Goal: Task Accomplishment & Management: Use online tool/utility

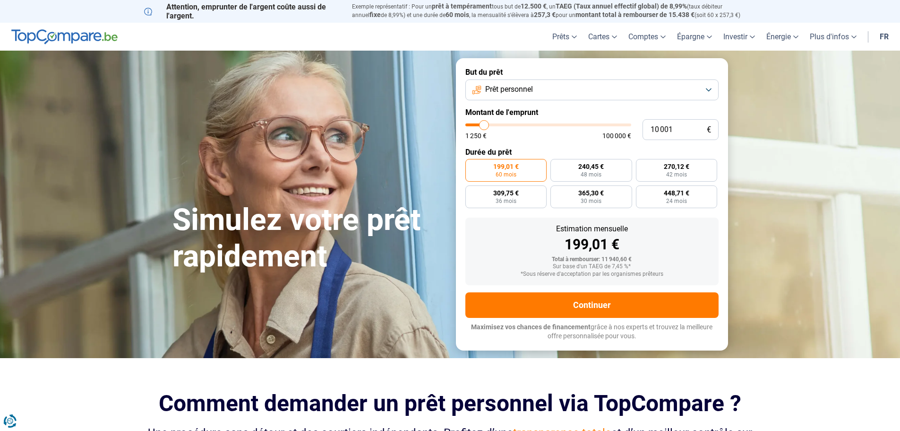
type input "10 500"
type input "10500"
type input "11 000"
type input "11000"
type input "11 750"
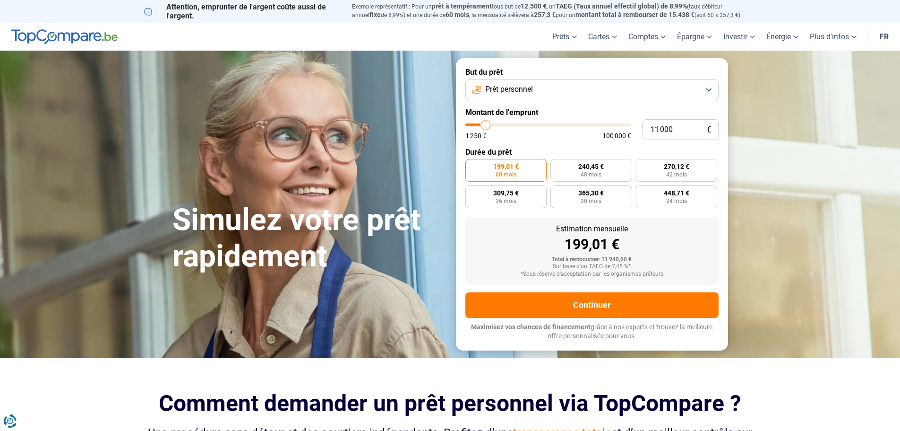
type input "11750"
type input "12 750"
type input "12750"
type input "15 000"
type input "15000"
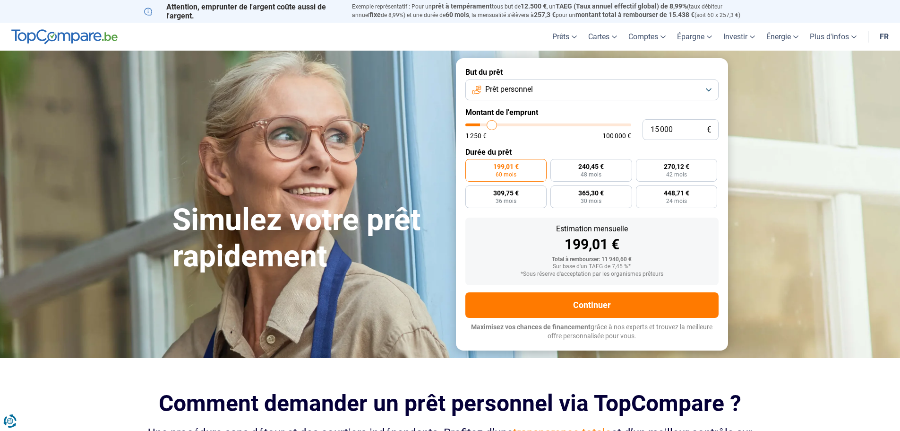
type input "16 500"
type input "16500"
type input "17 750"
type input "17750"
type input "19 750"
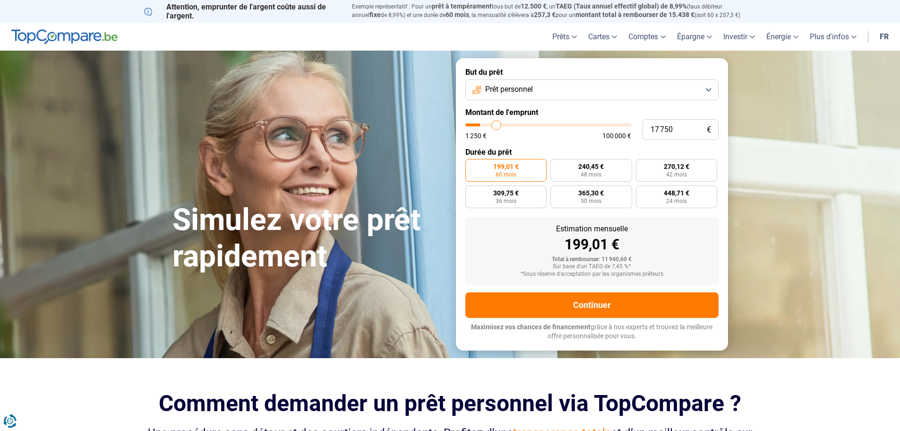
type input "19750"
type input "21 500"
type input "21500"
type input "22 750"
type input "22750"
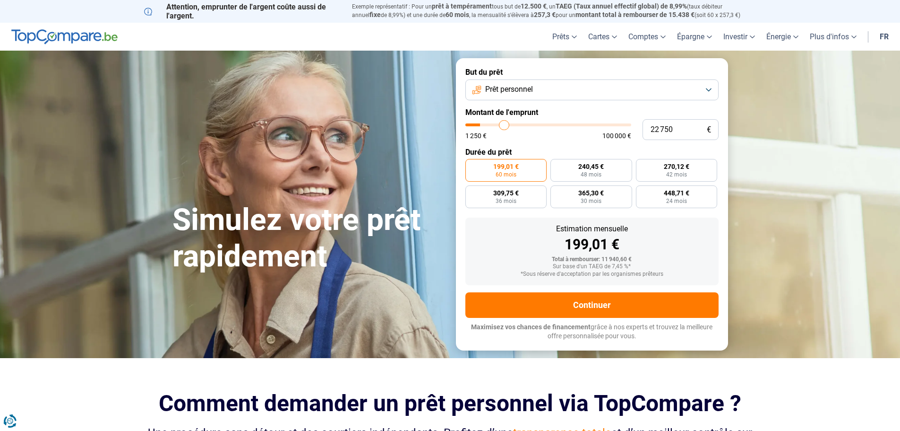
type input "24 750"
type input "24750"
type input "26 250"
type input "26250"
type input "27 750"
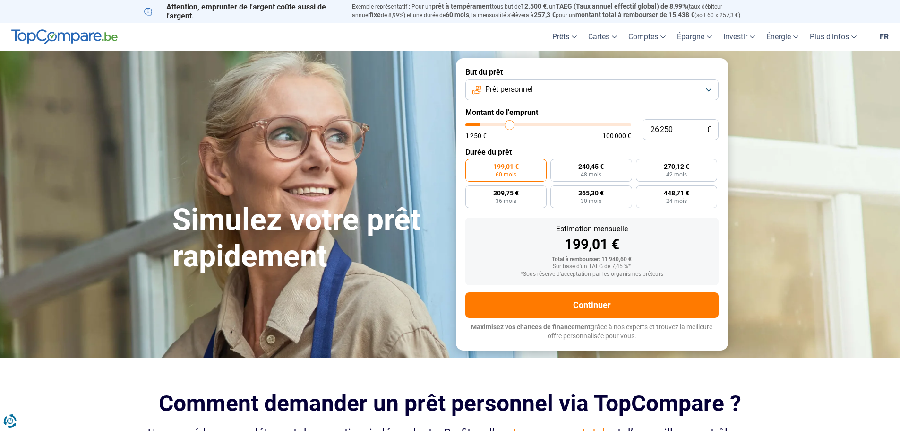
type input "27750"
type input "29 250"
type input "29250"
type input "30 500"
type input "30500"
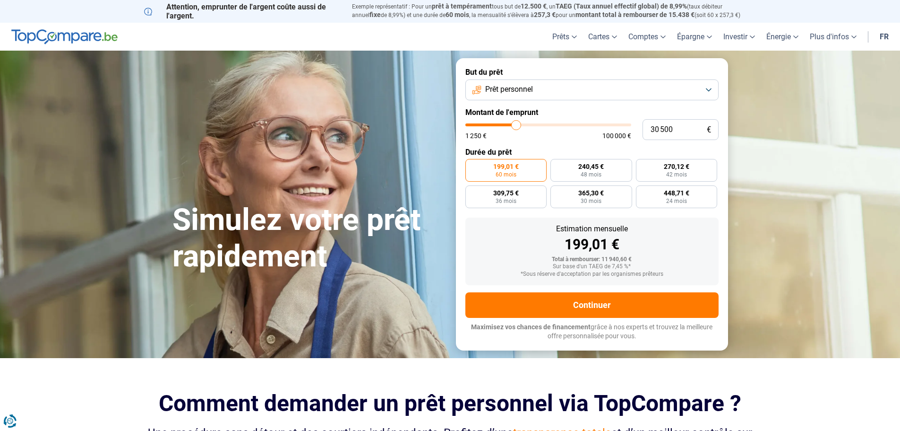
type input "31 750"
type input "31750"
type input "32 750"
type input "32750"
type input "33 500"
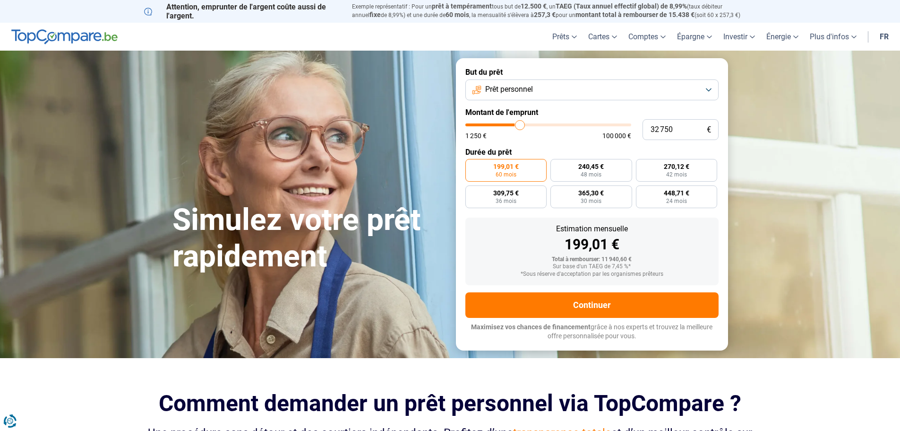
type input "33500"
type input "34 000"
type input "34000"
type input "36 750"
type input "36750"
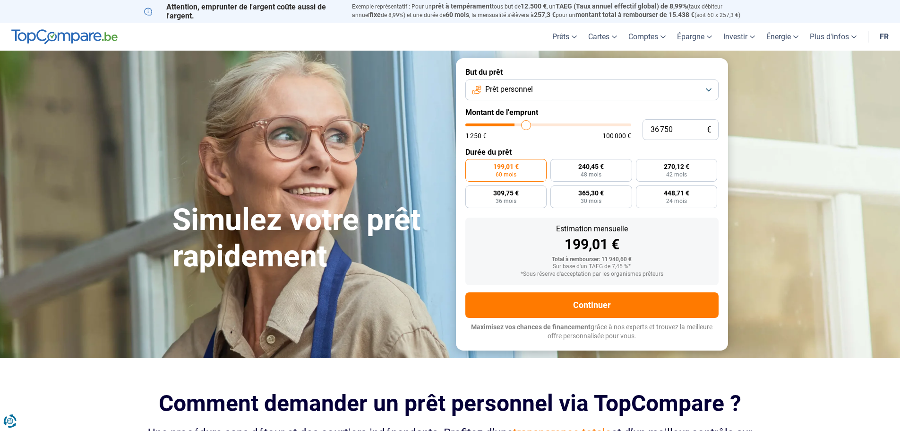
type input "37 250"
type input "37250"
type input "38 000"
type input "38000"
type input "38 250"
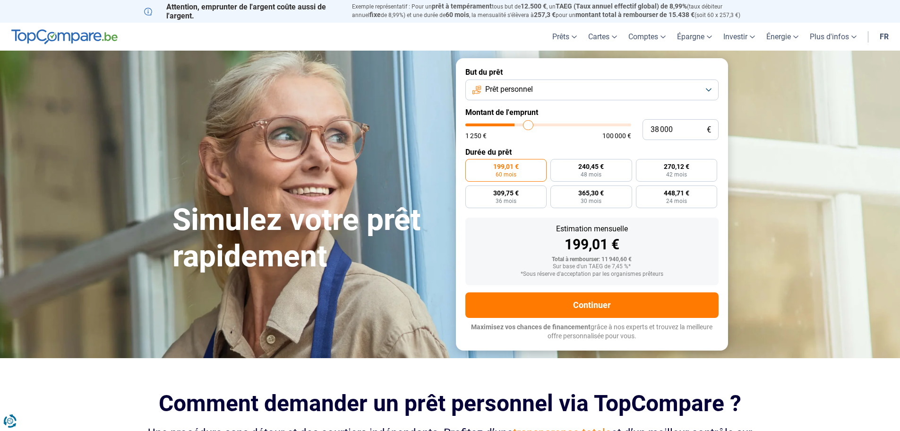
type input "38250"
type input "38 750"
type input "38750"
type input "39 500"
type input "39500"
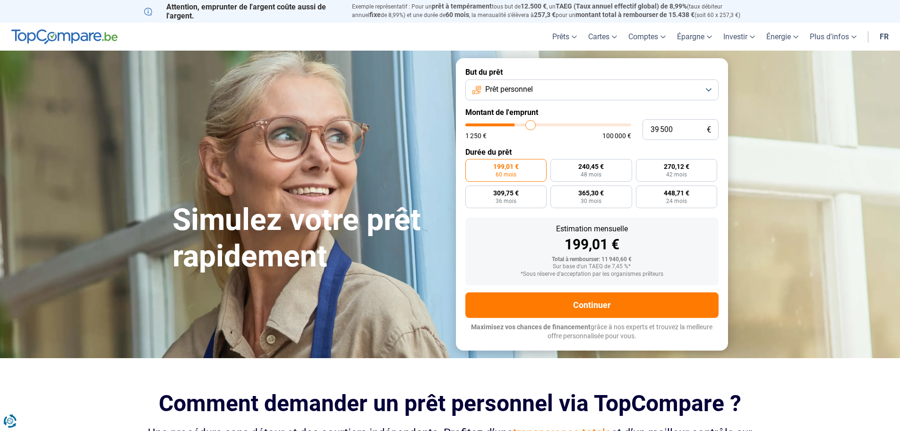
type input "39 750"
type input "39750"
type input "40 000"
type input "40000"
type input "41 000"
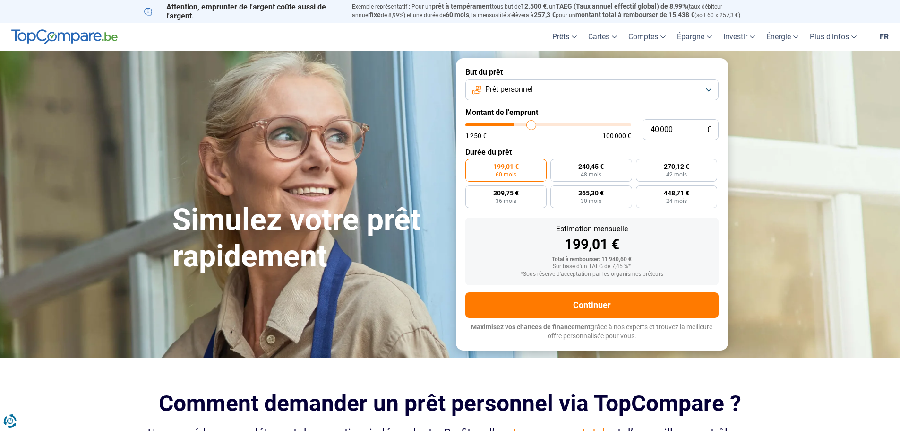
type input "41000"
type input "41 250"
type input "41250"
type input "42 250"
type input "42250"
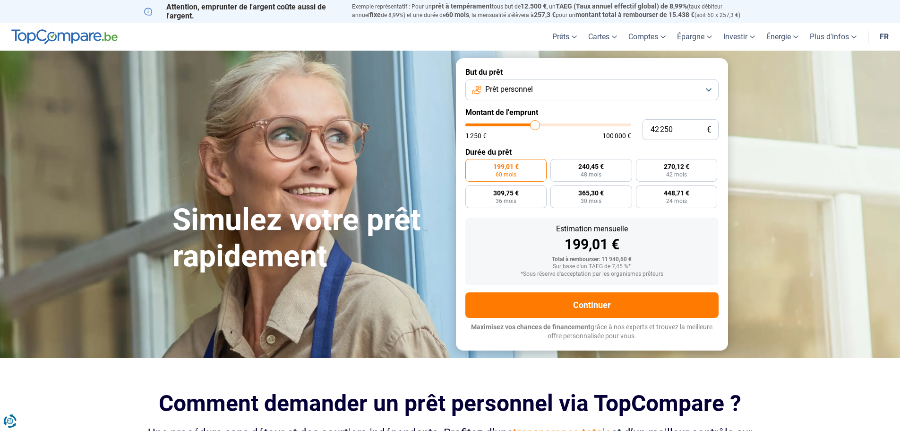
type input "42 500"
type input "42500"
type input "43 750"
type input "43750"
type input "45 250"
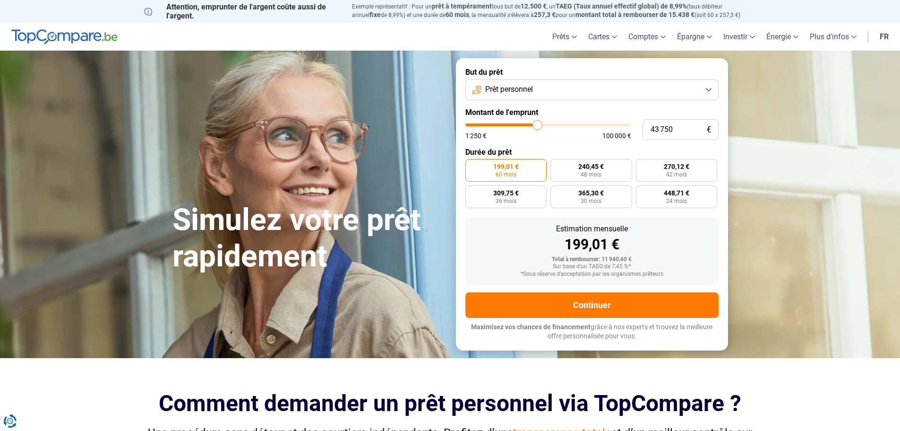
type input "45250"
type input "46 000"
type input "46000"
type input "47 000"
type input "47000"
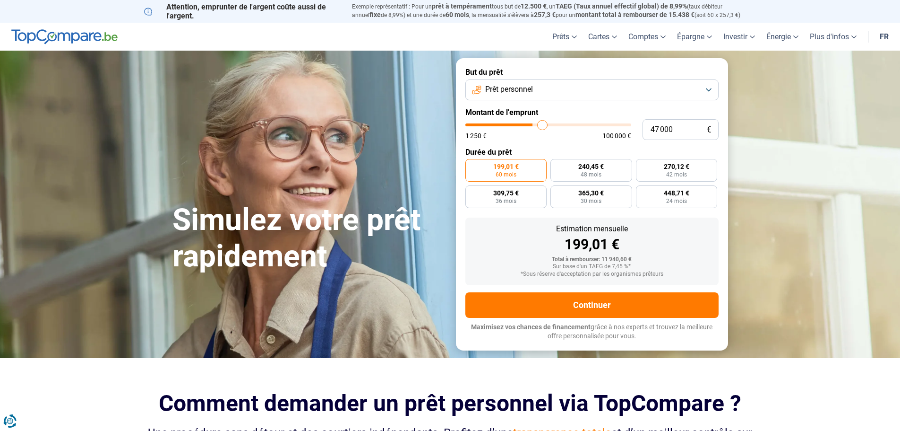
type input "47 500"
type input "47500"
type input "48 250"
type input "48250"
type input "48 500"
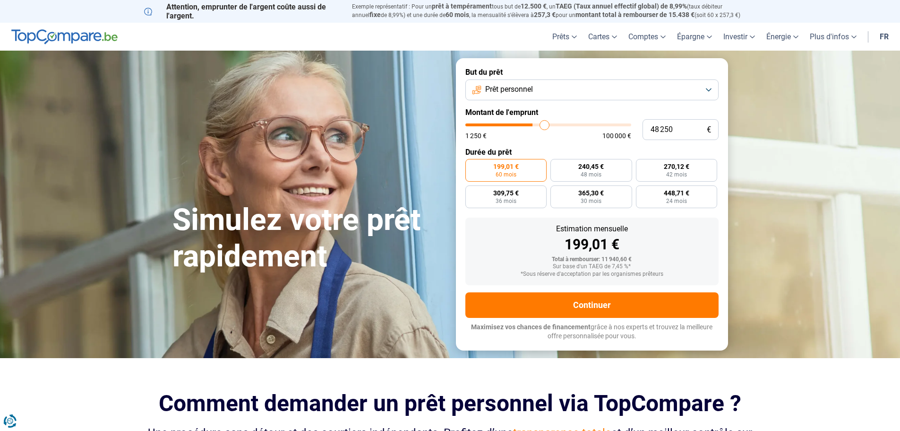
type input "48500"
type input "48 750"
type input "48750"
type input "49 000"
type input "49000"
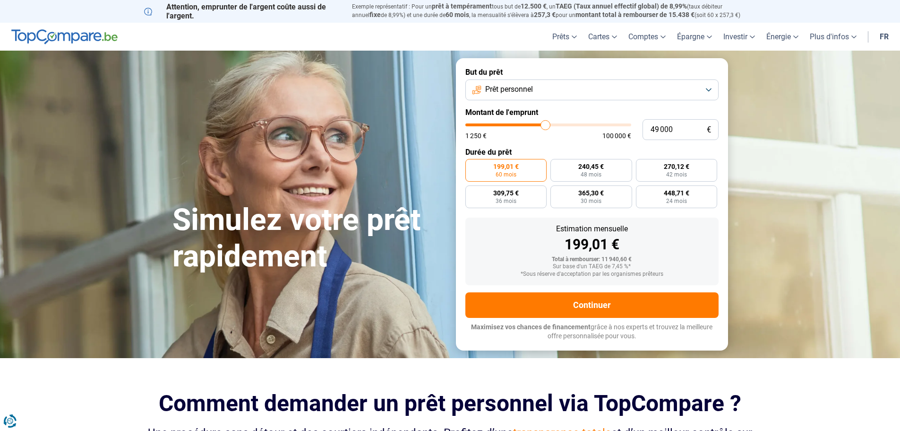
type input "49 500"
type input "49500"
type input "49 750"
type input "49750"
type input "50 000"
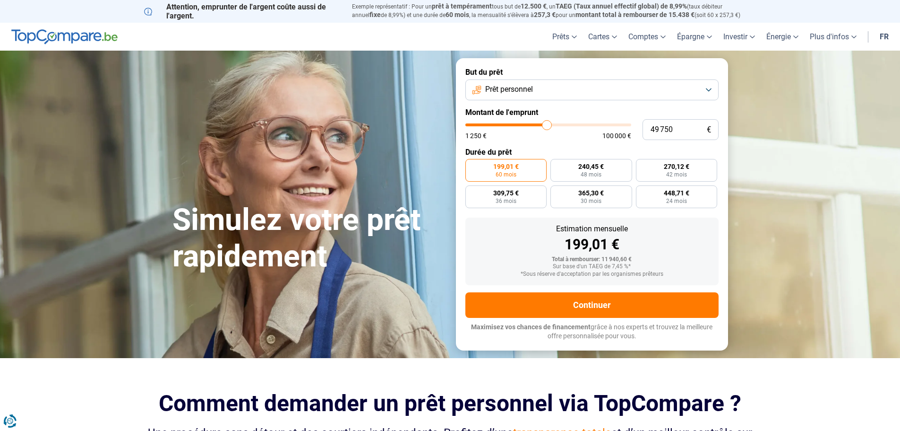
type input "50000"
type input "50 250"
type input "50250"
type input "50 500"
type input "50500"
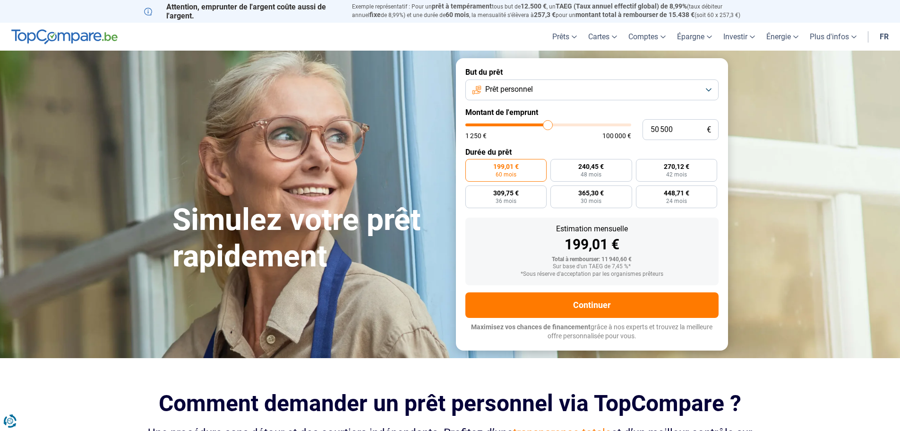
type input "51 000"
type input "51000"
type input "50 500"
type input "50500"
type input "50 250"
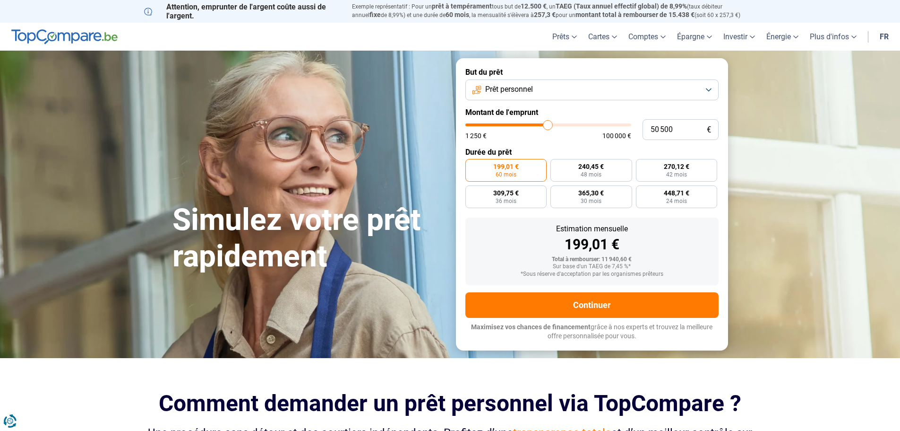
type input "50250"
type input "50 000"
type input "50000"
type input "49 500"
type input "49500"
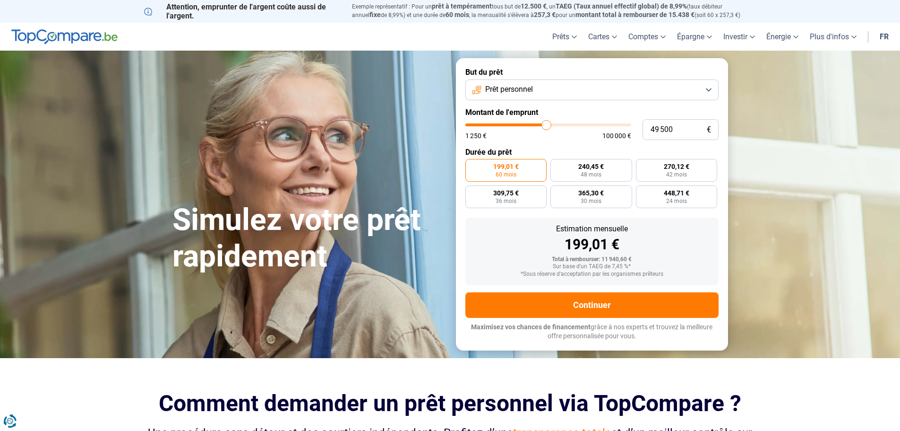
type input "49 000"
type input "49000"
type input "48 750"
type input "48750"
type input "48 500"
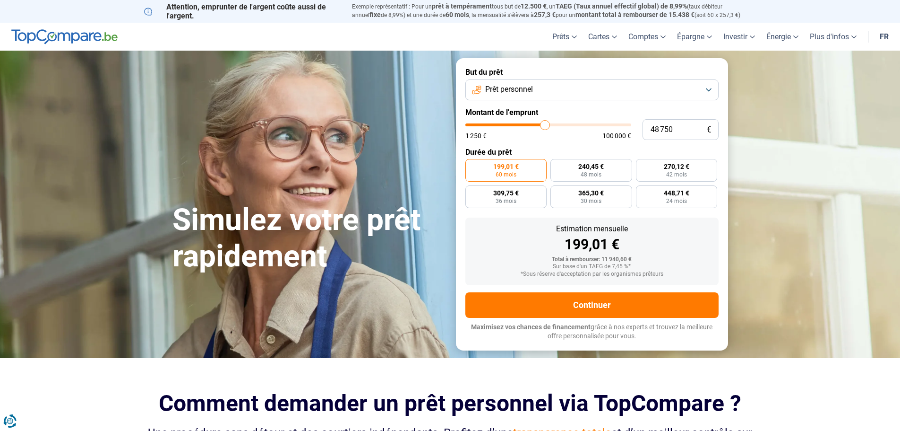
type input "48500"
type input "48 250"
type input "48250"
type input "48 000"
type input "48000"
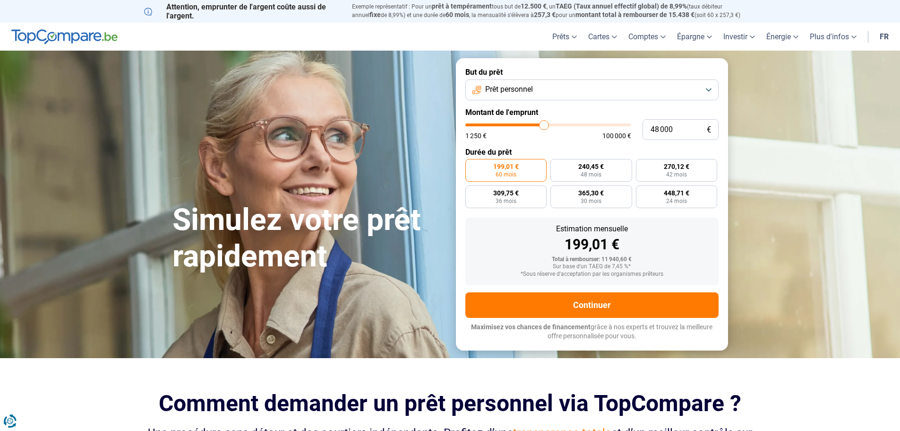
type input "47 500"
type input "47500"
type input "47 000"
type input "47000"
type input "46 750"
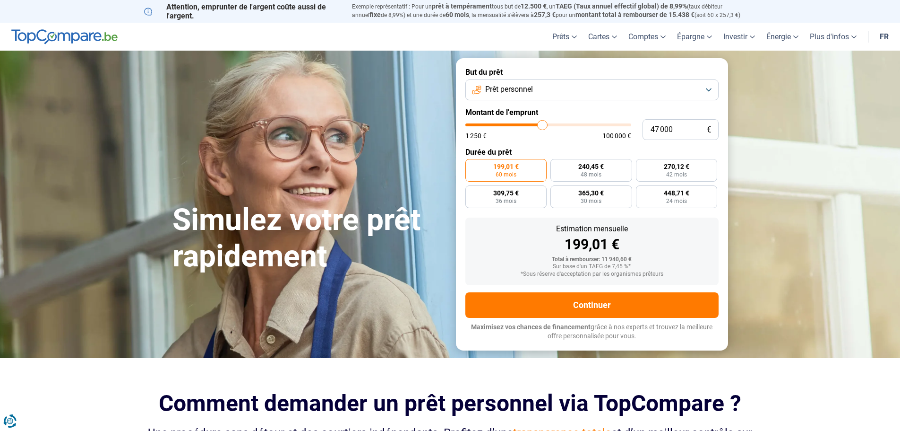
type input "46750"
type input "46 500"
type input "46500"
type input "46 000"
type input "46000"
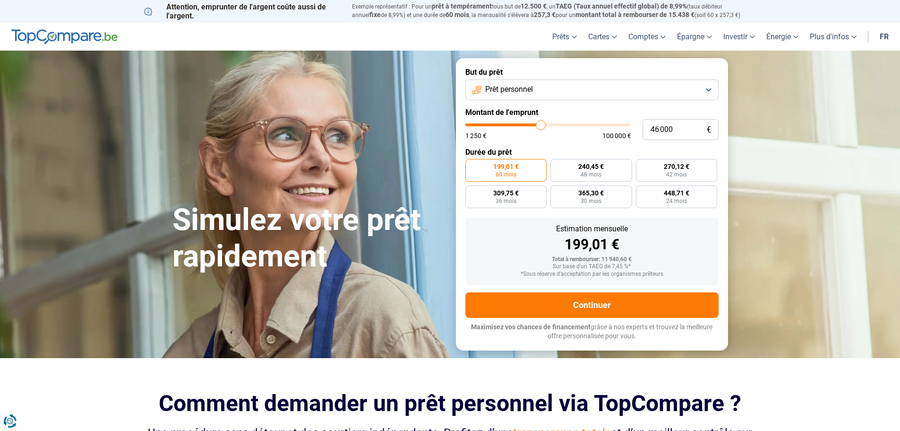
type input "45 500"
type input "45500"
type input "45 250"
type input "45250"
type input "45 000"
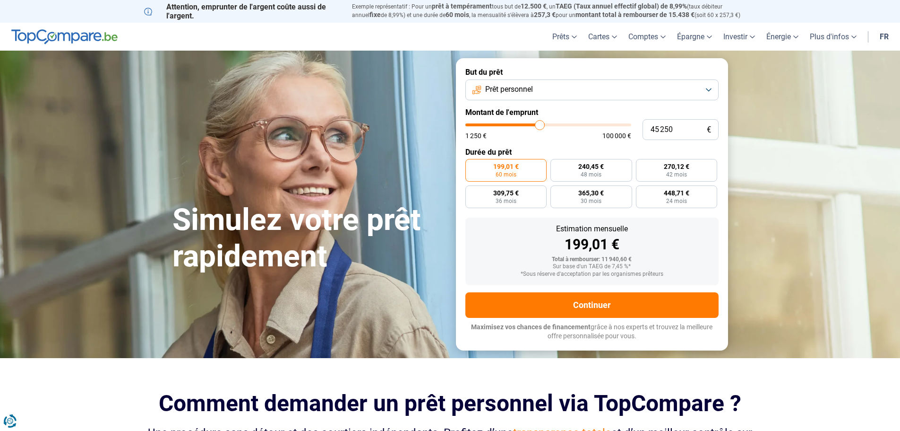
type input "45000"
type input "44 500"
type input "44500"
type input "44 250"
type input "44250"
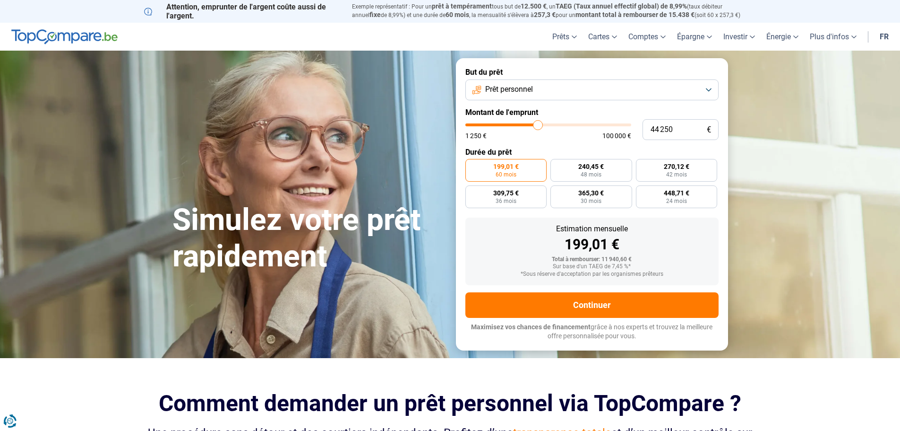
type input "44 000"
type input "44000"
type input "43 750"
type input "43750"
type input "43 500"
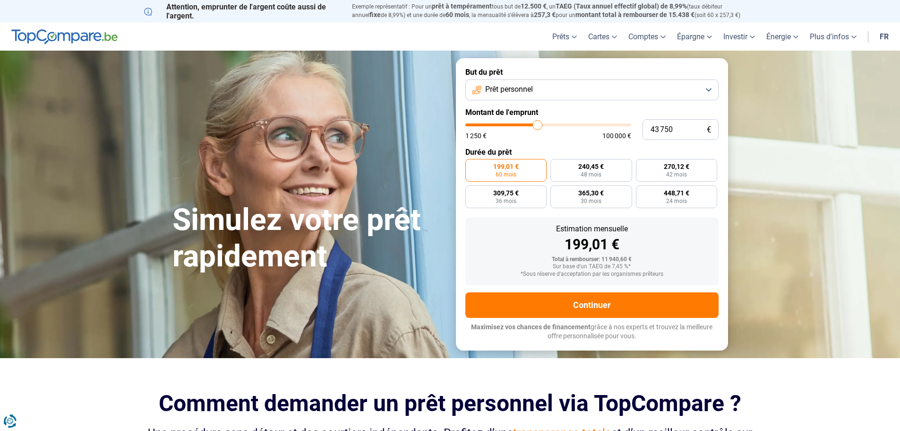
type input "43500"
type input "43 000"
type input "43000"
type input "42 750"
type input "42750"
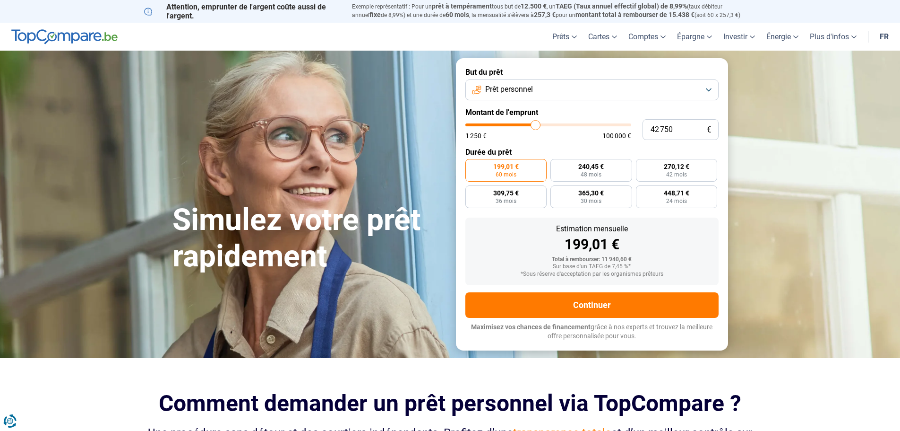
type input "42 500"
type input "42500"
type input "42 000"
type input "42000"
type input "41 500"
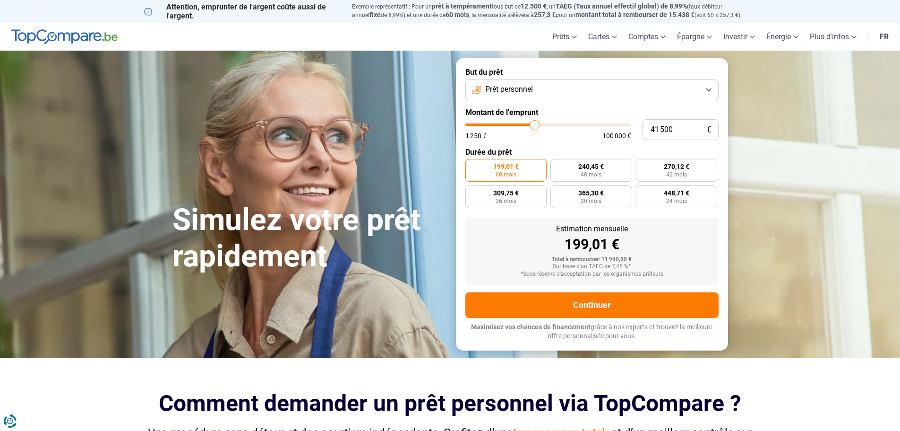
type input "41500"
type input "41 250"
type input "41250"
type input "41 000"
type input "41000"
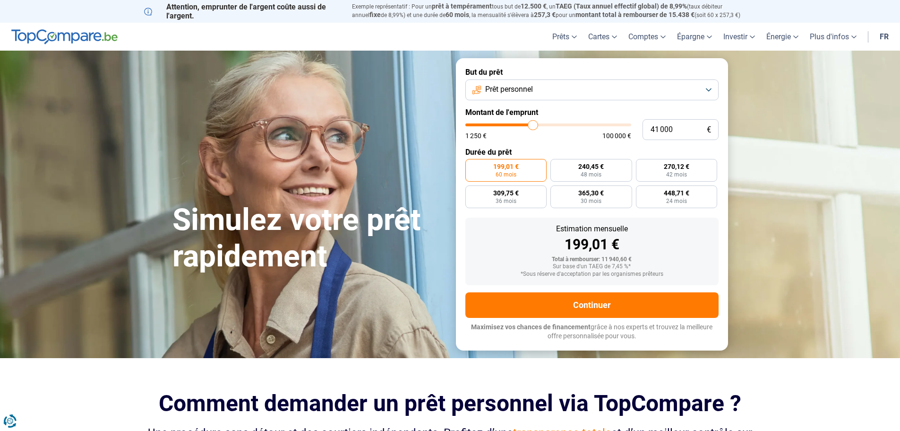
type input "40 750"
type input "40750"
type input "40 250"
type input "40250"
type input "40 000"
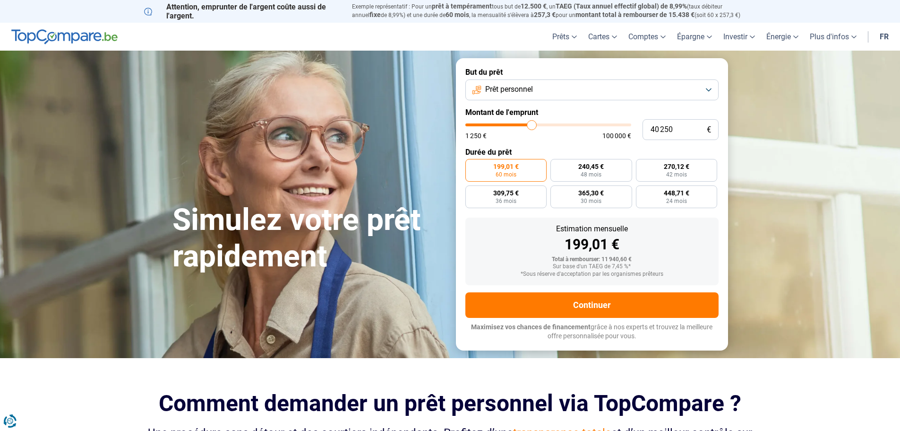
type input "40000"
type input "39 750"
type input "39750"
type input "39 500"
type input "39500"
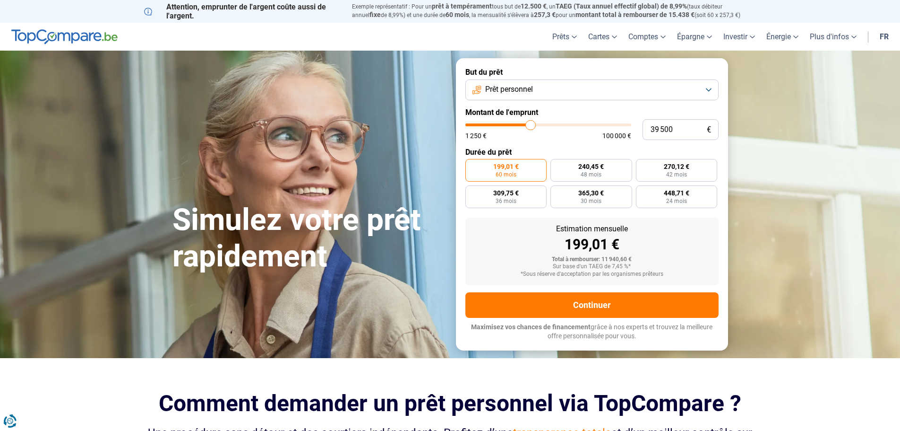
type input "39 250"
type input "39250"
type input "38 750"
type input "38750"
type input "38 500"
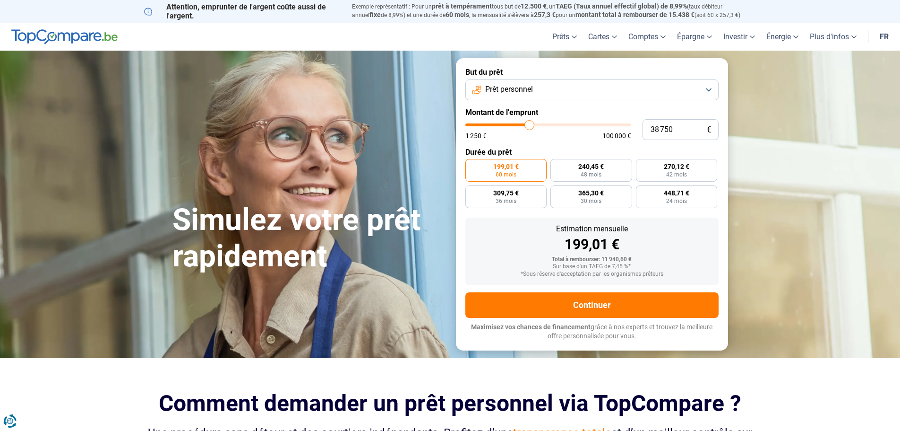
type input "38500"
type input "38 250"
type input "38250"
type input "38 000"
type input "38000"
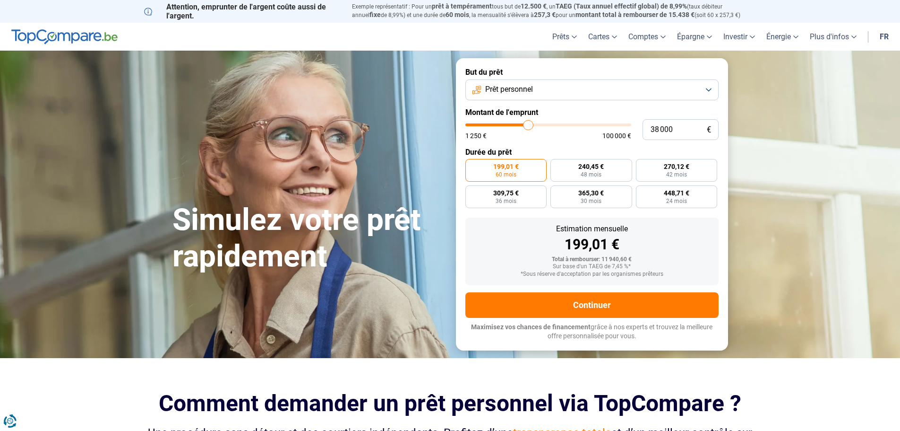
type input "37 750"
type input "37750"
type input "37 250"
type input "37250"
type input "37 000"
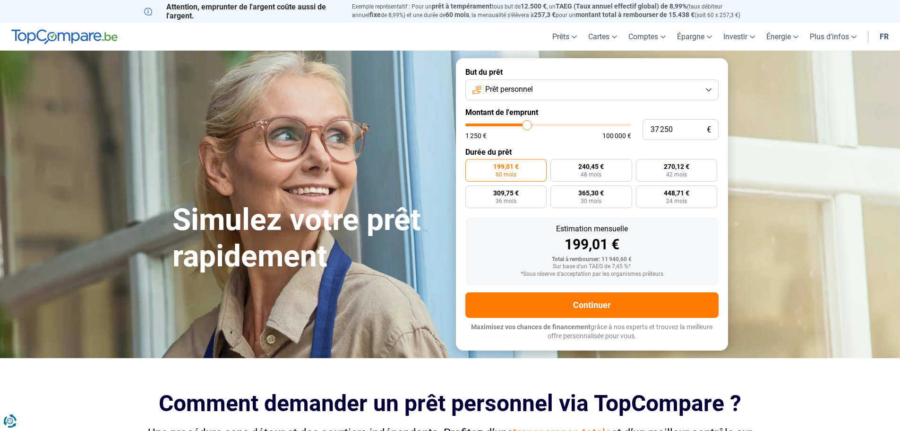
type input "37000"
type input "36 750"
type input "36750"
type input "36 500"
type input "36500"
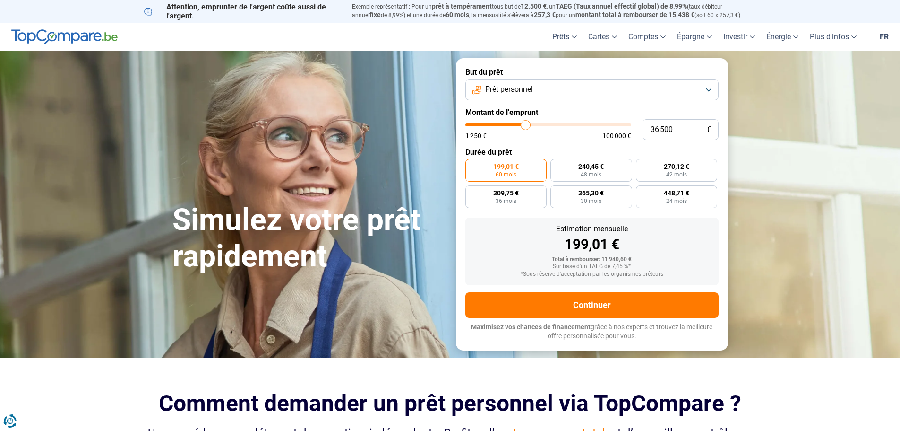
type input "36 250"
type input "36250"
type input "35 750"
type input "35750"
type input "35 500"
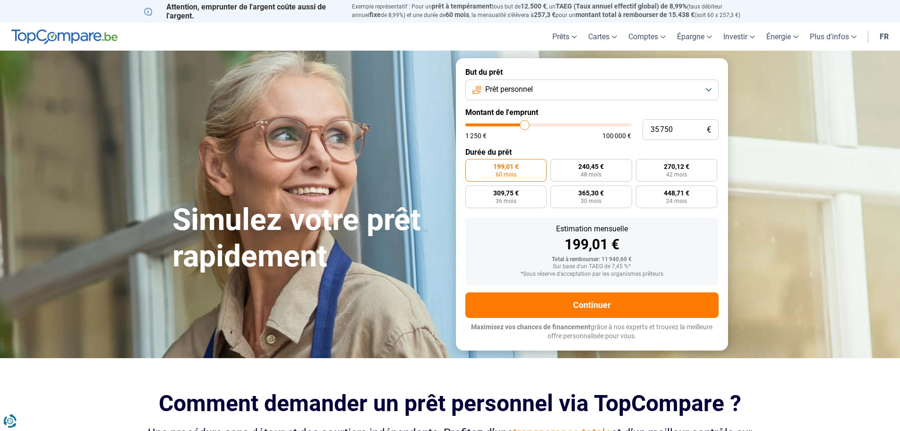
type input "35500"
type input "35 250"
type input "35250"
type input "35 000"
type input "35000"
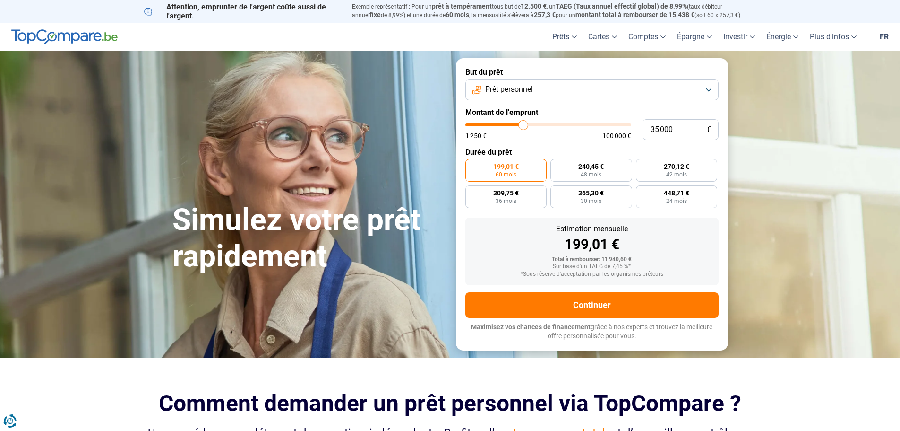
type input "34 750"
type input "34750"
type input "34 250"
type input "34250"
type input "34 000"
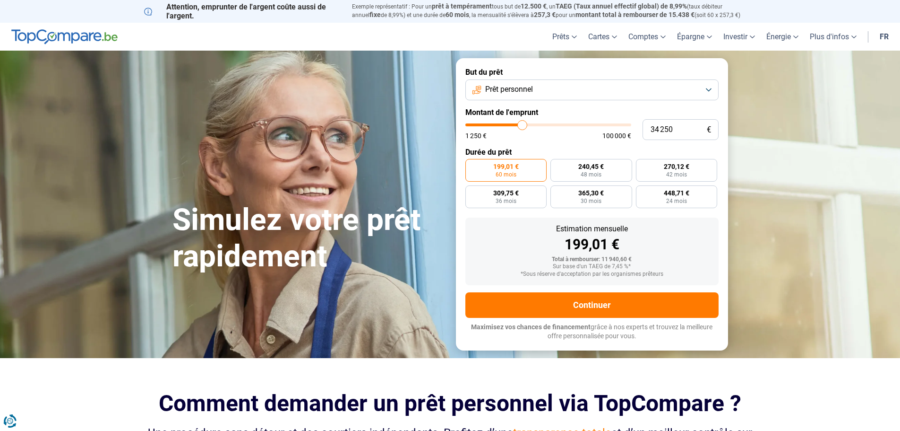
type input "34000"
type input "33 750"
type input "33750"
type input "33 500"
type input "33500"
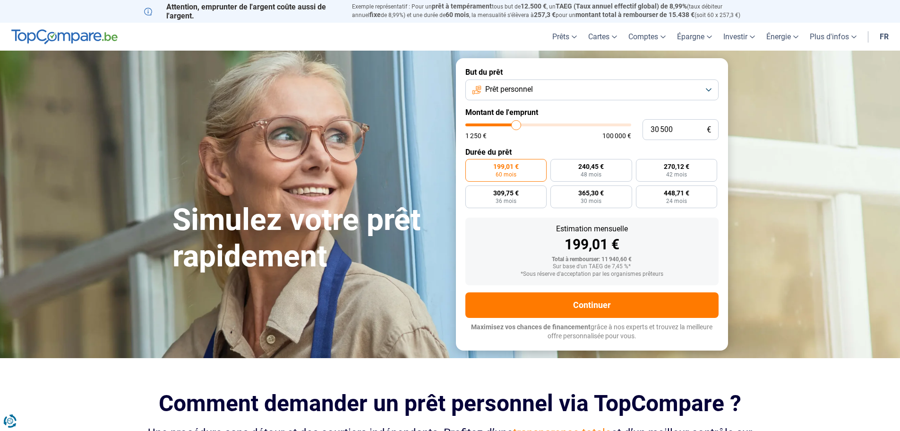
drag, startPoint x: 485, startPoint y: 124, endPoint x: 517, endPoint y: 130, distance: 32.3
click at [517, 126] on input "range" at bounding box center [548, 124] width 166 height 3
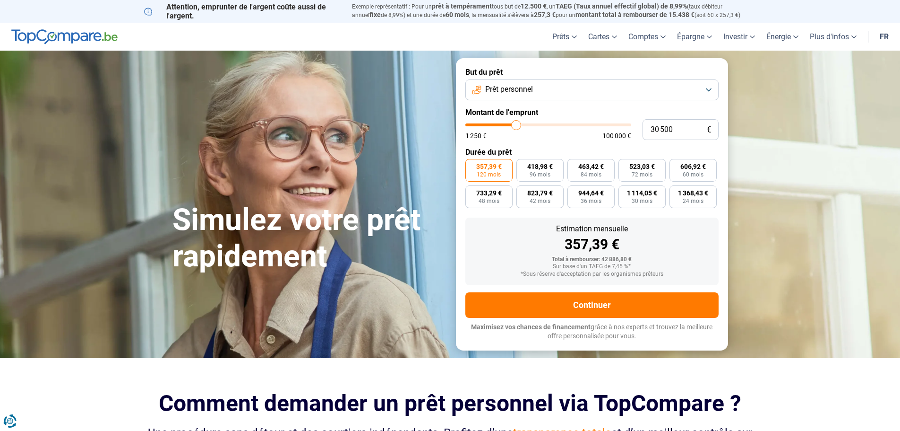
click at [517, 125] on input "range" at bounding box center [548, 124] width 166 height 3
click at [715, 89] on button "Prêt personnel" at bounding box center [591, 89] width 253 height 21
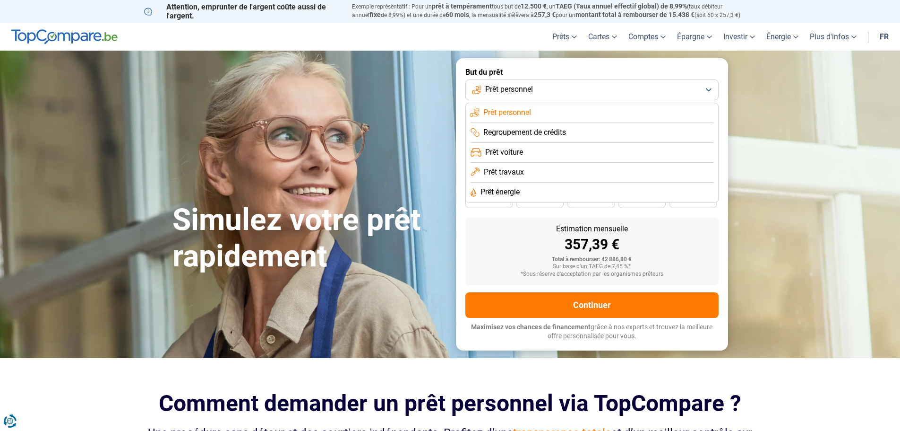
click at [540, 155] on li "Prêt voiture" at bounding box center [592, 153] width 243 height 20
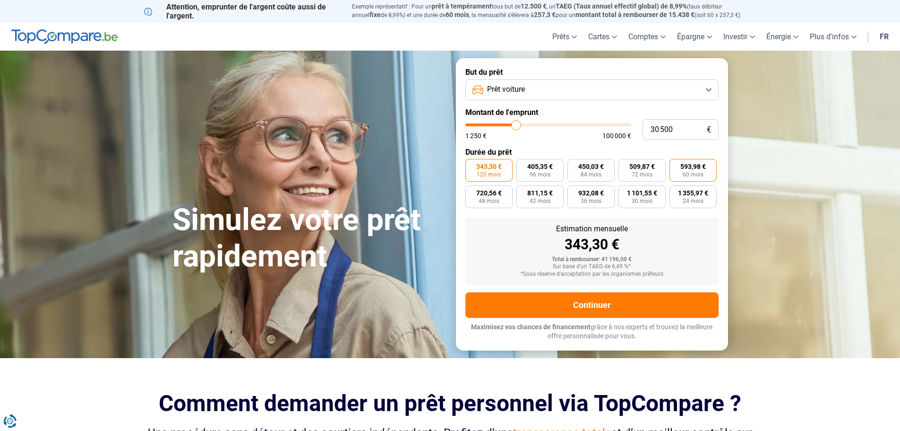
click at [686, 172] on span "60 mois" at bounding box center [693, 175] width 21 height 6
click at [676, 165] on input "593,98 € 60 mois" at bounding box center [673, 162] width 6 height 6
drag, startPoint x: 517, startPoint y: 125, endPoint x: 524, endPoint y: 125, distance: 7.6
click at [524, 125] on input "range" at bounding box center [548, 124] width 166 height 3
drag, startPoint x: 524, startPoint y: 125, endPoint x: 516, endPoint y: 129, distance: 9.3
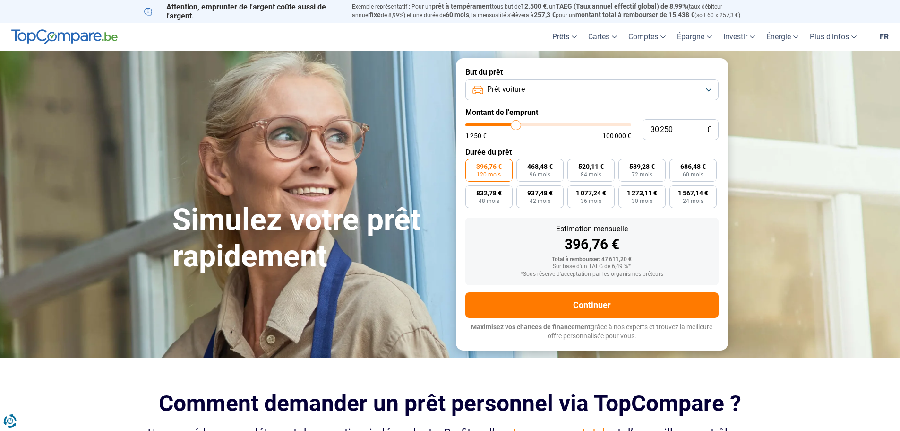
click at [516, 126] on input "range" at bounding box center [548, 124] width 166 height 3
